Goal: Transaction & Acquisition: Purchase product/service

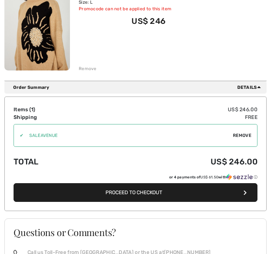
click at [154, 191] on span "Proceed to Checkout" at bounding box center [134, 192] width 57 height 6
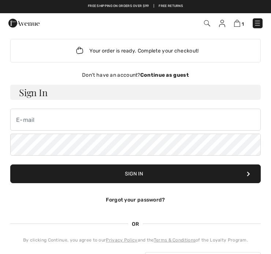
click at [165, 72] on strong "Continue as guest" at bounding box center [164, 75] width 49 height 6
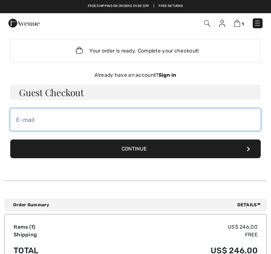
click at [23, 121] on input "email" at bounding box center [135, 119] width 251 height 22
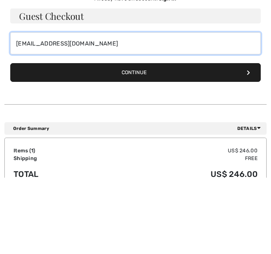
type input "[EMAIL_ADDRESS][DOMAIN_NAME]"
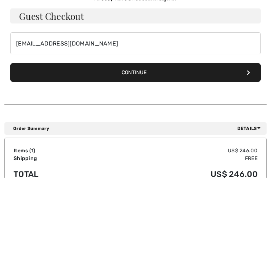
click at [151, 139] on button "Continue" at bounding box center [135, 148] width 251 height 19
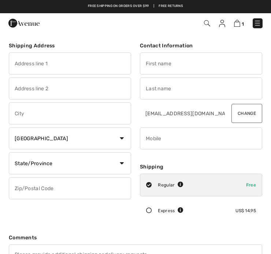
click at [31, 67] on input "text" at bounding box center [70, 63] width 122 height 22
type input "200 patterson ave"
click at [162, 65] on input "text" at bounding box center [201, 63] width 122 height 22
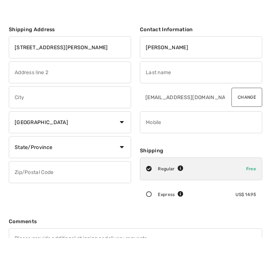
type input "Sandra"
click at [37, 77] on input "text" at bounding box center [70, 88] width 122 height 22
type input "Apt 606"
click at [170, 77] on input "text" at bounding box center [201, 88] width 122 height 22
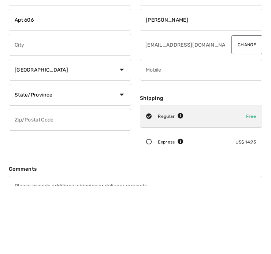
type input "[PERSON_NAME]"
click at [36, 102] on input "text" at bounding box center [70, 113] width 122 height 22
type input "San antonio"
click at [126, 152] on select "State/Province Alberta British Columbia Manitoba New Brunswick Newfoundland and…" at bounding box center [70, 163] width 122 height 22
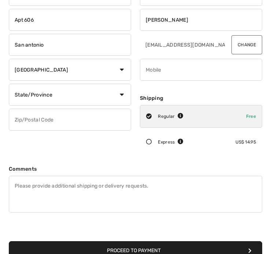
click at [122, 68] on select "Country Canada United States Afghanistan Aland Islands Albania Algeria American…" at bounding box center [70, 70] width 122 height 22
select select "US"
click at [119, 87] on select "State/Province Alabama Alaska American Samoa Arizona Arkansas California Colora…" at bounding box center [70, 95] width 122 height 22
select select "[GEOGRAPHIC_DATA]"
click at [23, 125] on input "text" at bounding box center [70, 119] width 122 height 22
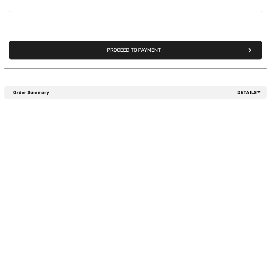
scroll to position [186, 0]
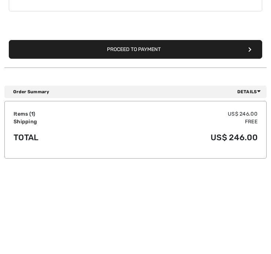
type input "78209"
click at [145, 123] on button "Proceed to Payment" at bounding box center [136, 132] width 254 height 19
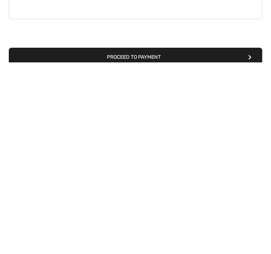
scroll to position [115, 0]
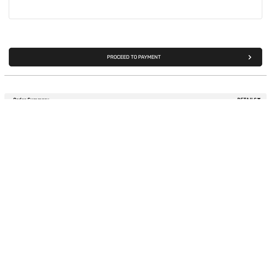
click at [159, 33] on div "1 Checkout" at bounding box center [135, 23] width 271 height 20
click at [156, 28] on span "1" at bounding box center [191, 23] width 144 height 10
click at [154, 28] on span "1" at bounding box center [191, 23] width 144 height 10
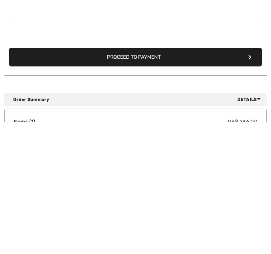
scroll to position [0, 0]
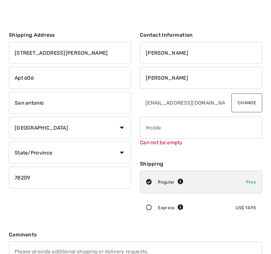
click at [155, 126] on input "phone" at bounding box center [201, 128] width 122 height 22
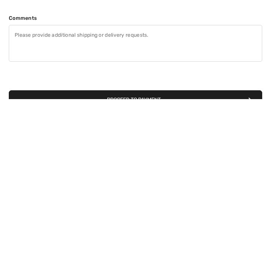
type input "9566553807"
click at [151, 245] on button "Proceed to Payment" at bounding box center [136, 254] width 254 height 19
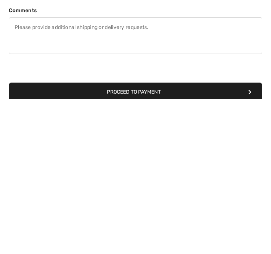
scroll to position [227, 0]
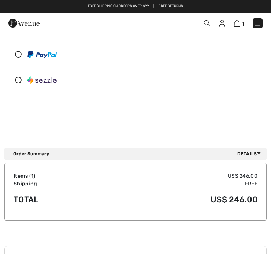
scroll to position [153, 0]
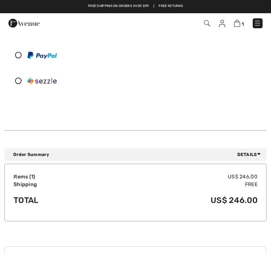
click at [11, 29] on img at bounding box center [23, 23] width 31 height 15
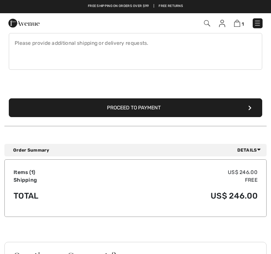
scroll to position [209, 0]
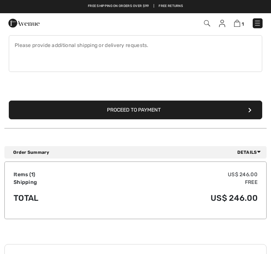
click at [152, 107] on button "Proceed to Payment" at bounding box center [136, 109] width 254 height 19
click at [256, 110] on button "Proceed to Payment" at bounding box center [136, 109] width 254 height 19
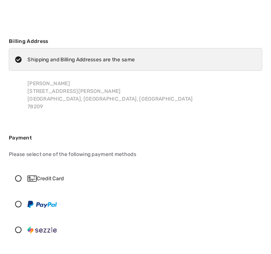
scroll to position [20, 0]
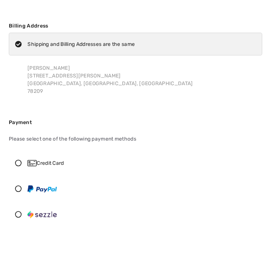
click at [18, 166] on div "Credit Card" at bounding box center [135, 163] width 253 height 22
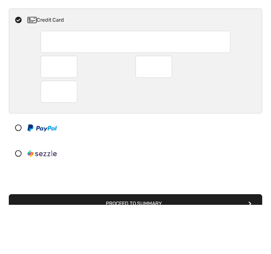
scroll to position [163, 0]
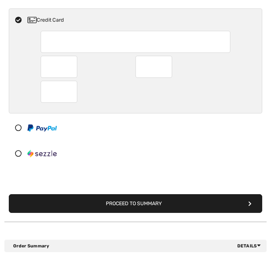
click at [170, 68] on div at bounding box center [154, 67] width 37 height 22
click at [171, 70] on div at bounding box center [154, 67] width 37 height 22
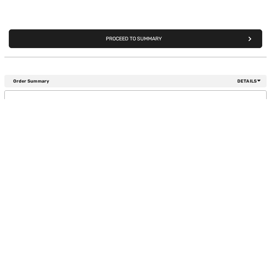
click at [145, 184] on button "Proceed to Summary" at bounding box center [136, 193] width 254 height 19
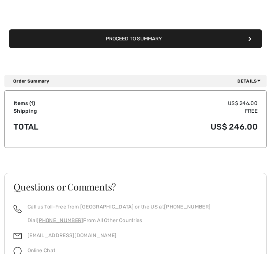
click at [150, 41] on button "Proceed to Summary" at bounding box center [136, 38] width 254 height 19
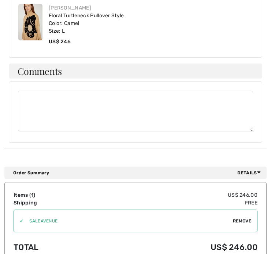
scroll to position [644, 0]
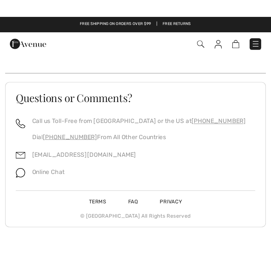
scroll to position [76, 0]
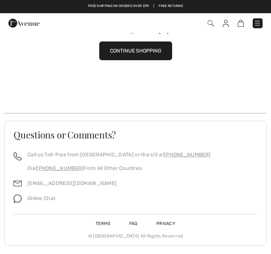
click at [112, 58] on button "CONTINUE SHOPPING" at bounding box center [135, 50] width 73 height 19
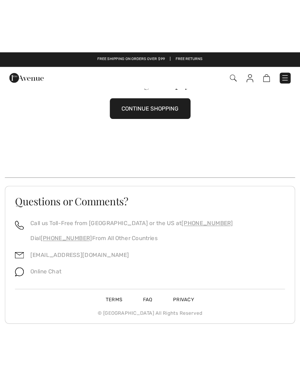
scroll to position [0, 0]
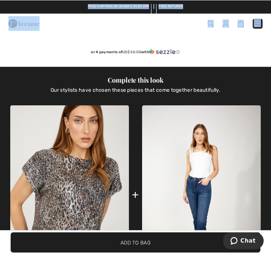
scroll to position [362, 0]
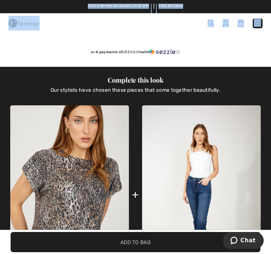
click at [261, 70] on div "Complete this look Our stylists have chosen these pieces that come together bea…" at bounding box center [135, 180] width 251 height 227
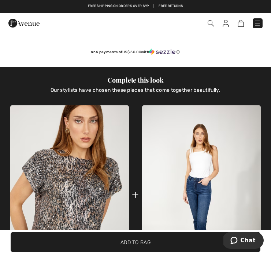
click at [259, 64] on div "or 4 payments of US$ 50.00 with ⓘ" at bounding box center [135, 53] width 251 height 27
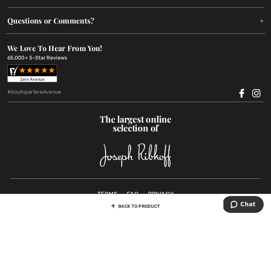
scroll to position [1876, 0]
